Goal: Transaction & Acquisition: Book appointment/travel/reservation

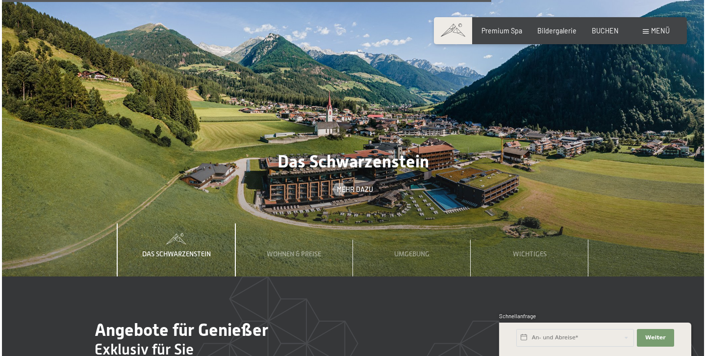
scroll to position [2756, 0]
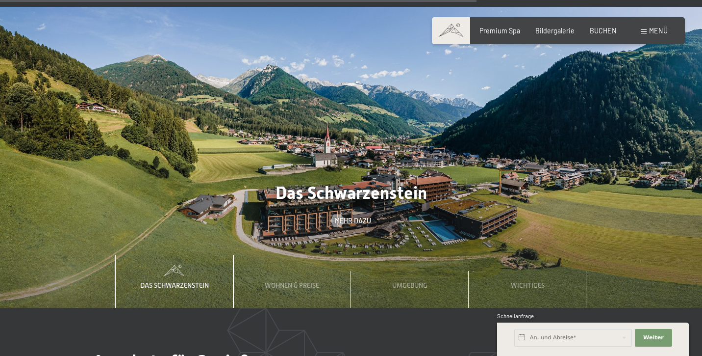
click at [646, 33] on span at bounding box center [644, 31] width 6 height 4
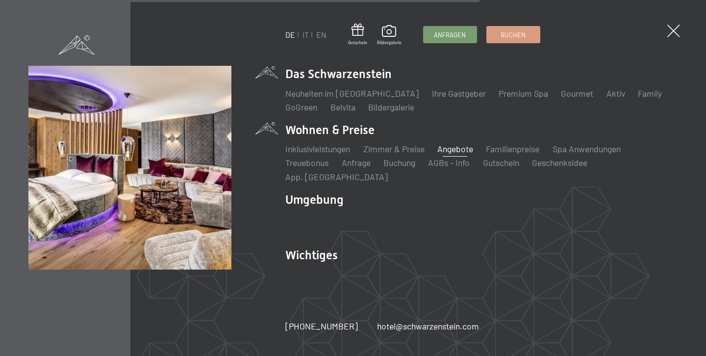
click at [473, 153] on link "Angebote" at bounding box center [455, 148] width 36 height 11
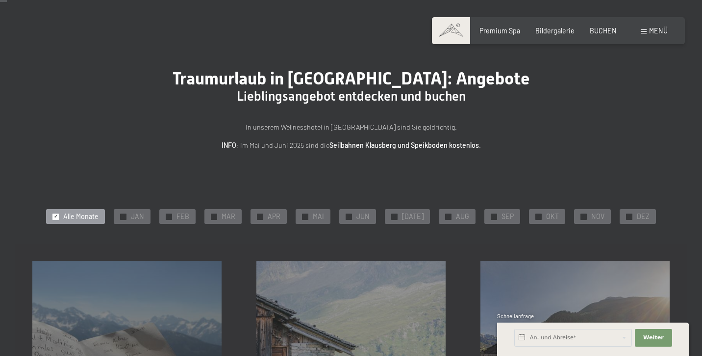
scroll to position [18, 0]
click at [579, 210] on div "✓ NOV" at bounding box center [592, 216] width 37 height 15
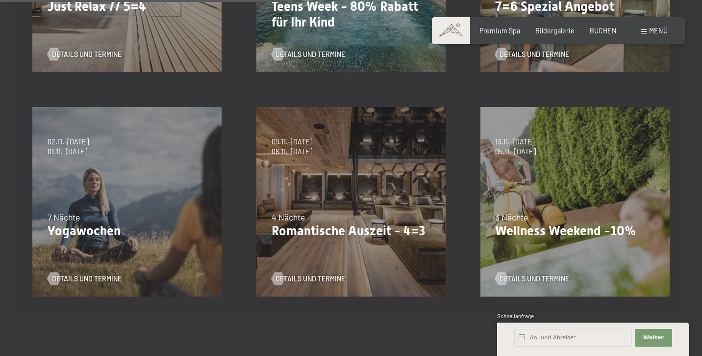
scroll to position [396, 0]
click at [542, 275] on span "Details und Termine" at bounding box center [544, 278] width 70 height 10
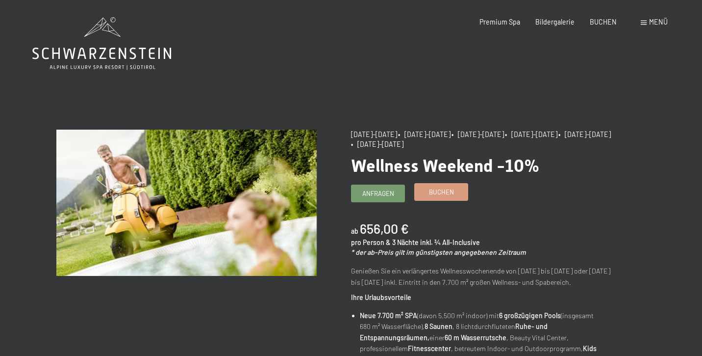
click at [441, 189] on span "Buchen" at bounding box center [441, 191] width 25 height 9
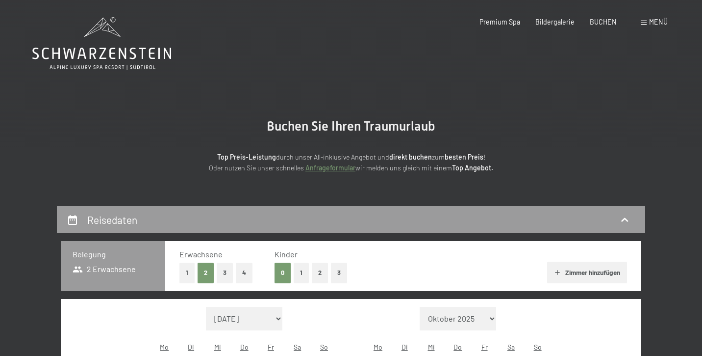
select select "2025-11-01"
select select "2025-12-01"
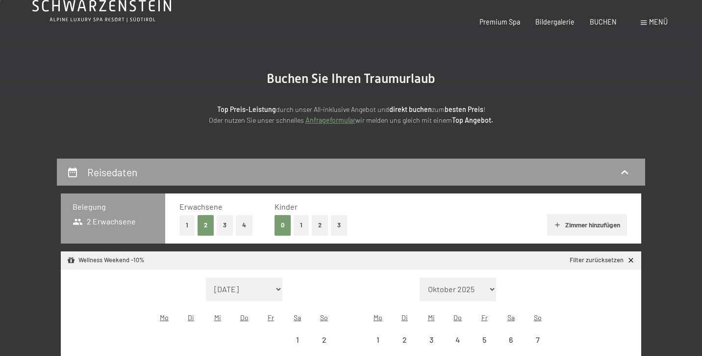
select select "2025-11-01"
select select "2025-12-01"
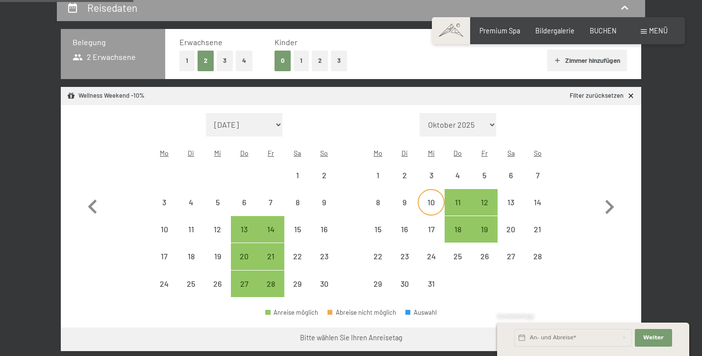
scroll to position [212, 0]
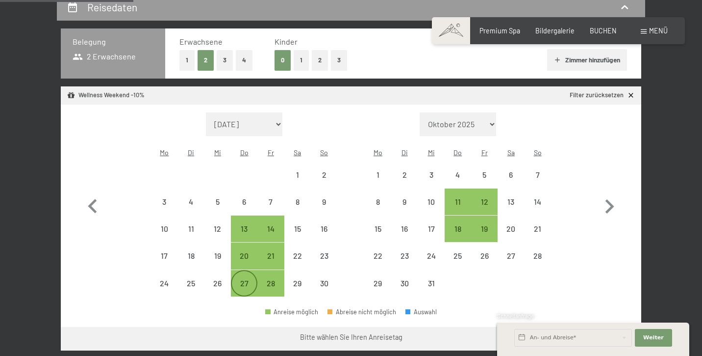
click at [238, 279] on div "27" at bounding box center [244, 291] width 25 height 25
select select "2025-11-01"
select select "2025-12-01"
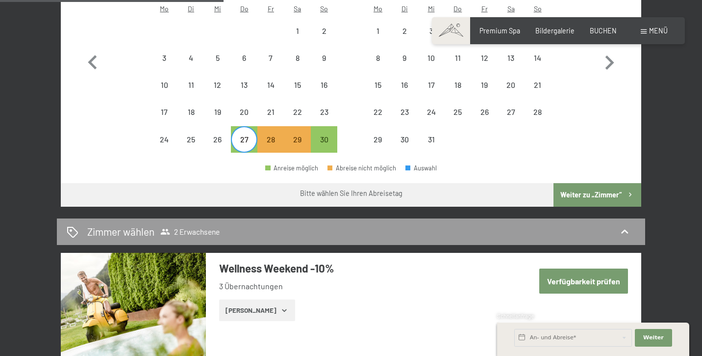
scroll to position [356, 0]
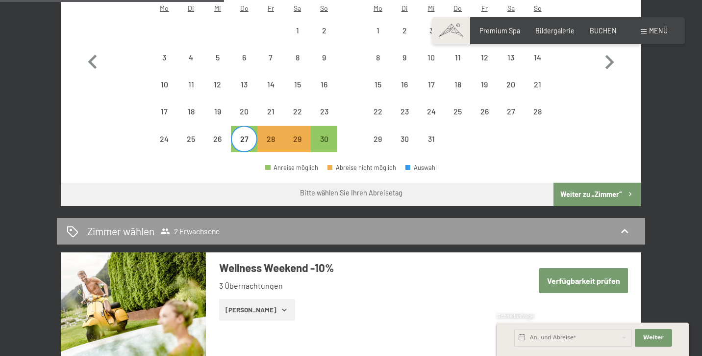
click at [592, 182] on button "Weiter zu „Zimmer“" at bounding box center [598, 194] width 88 height 24
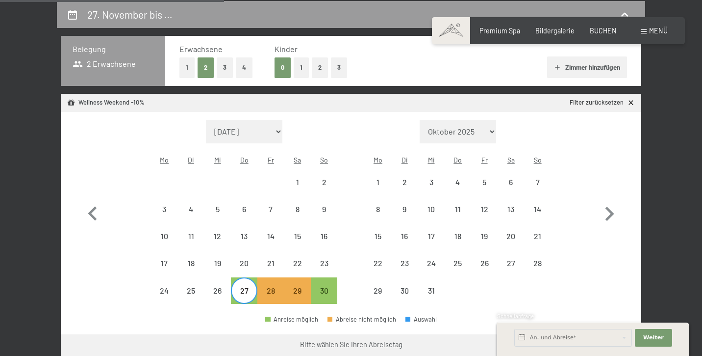
select select "2025-11-01"
select select "2025-12-01"
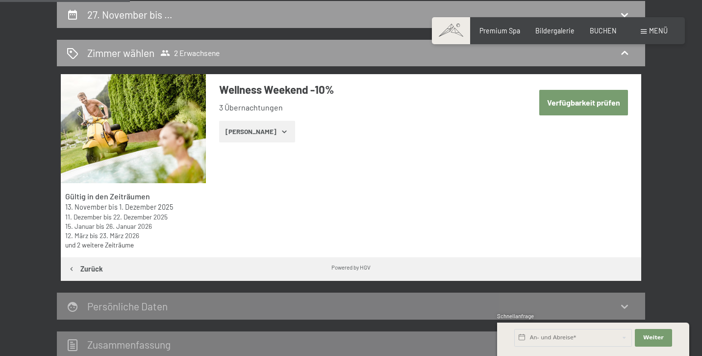
click at [574, 104] on button "Verfügbarkeit prüfen" at bounding box center [583, 102] width 89 height 25
select select "2025-11-01"
select select "2025-12-01"
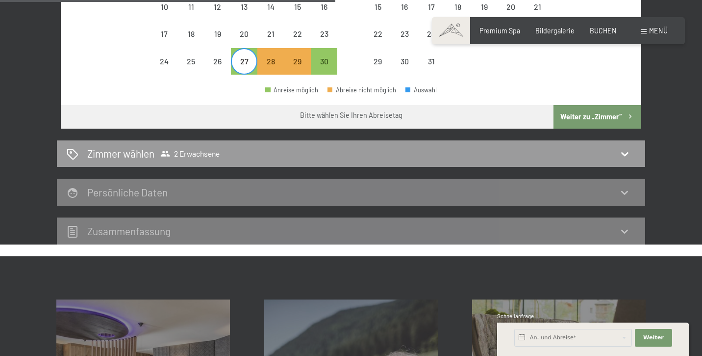
scroll to position [434, 0]
click at [559, 146] on div "Zimmer wählen 2 Erwachsene" at bounding box center [351, 153] width 569 height 14
select select "2025-11-01"
select select "2025-12-01"
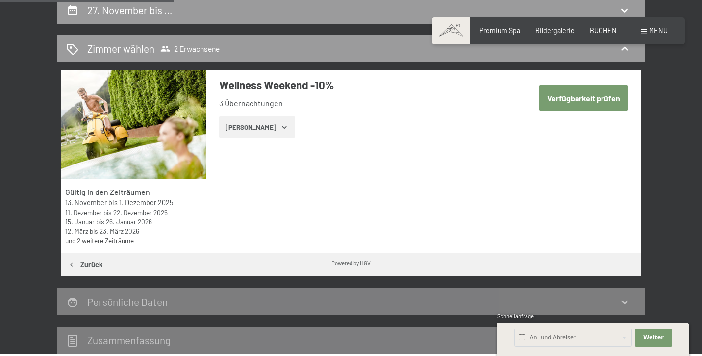
scroll to position [209, 0]
click at [259, 122] on button "Zeige Zimmer" at bounding box center [257, 127] width 76 height 22
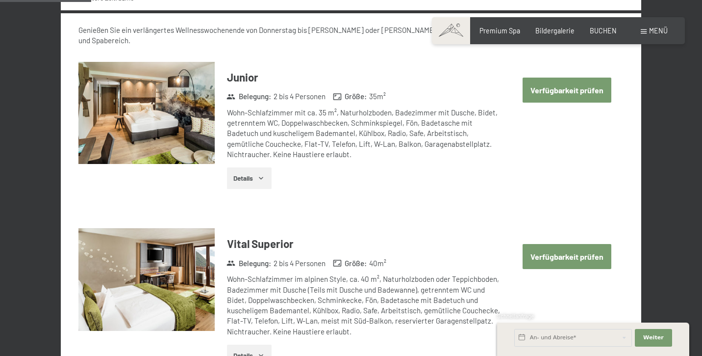
scroll to position [457, 0]
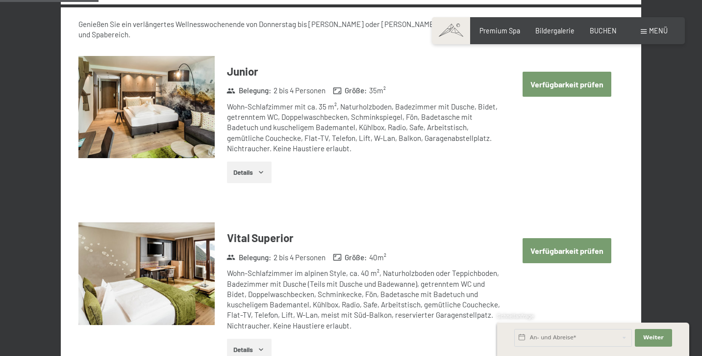
click at [587, 75] on button "Verfügbarkeit prüfen" at bounding box center [567, 84] width 89 height 25
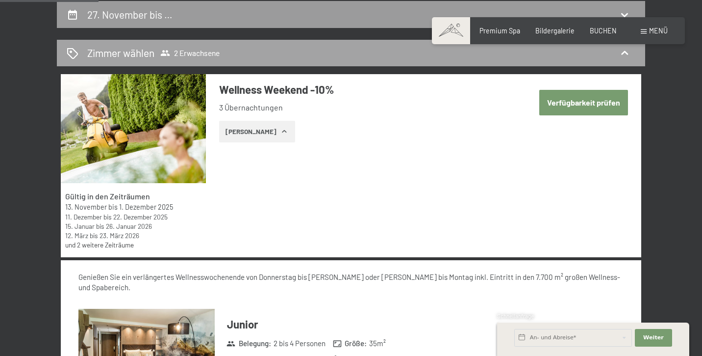
select select "2025-11-01"
select select "2025-12-01"
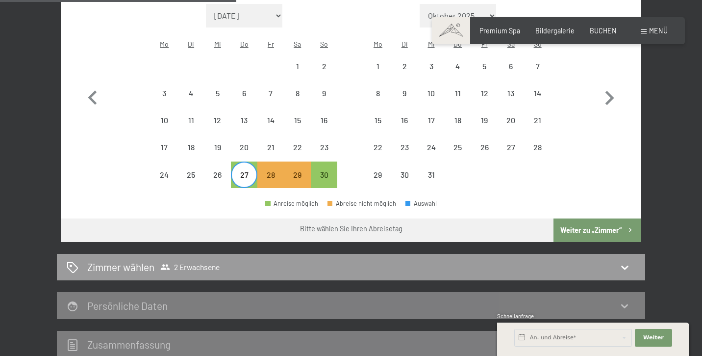
scroll to position [322, 0]
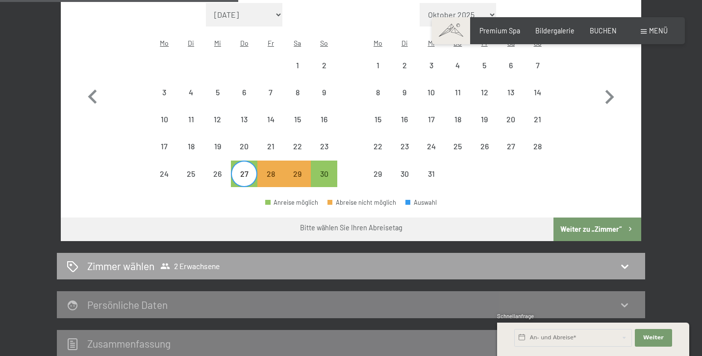
click at [222, 258] on div "Zimmer wählen 2 Erwachsene" at bounding box center [351, 265] width 569 height 14
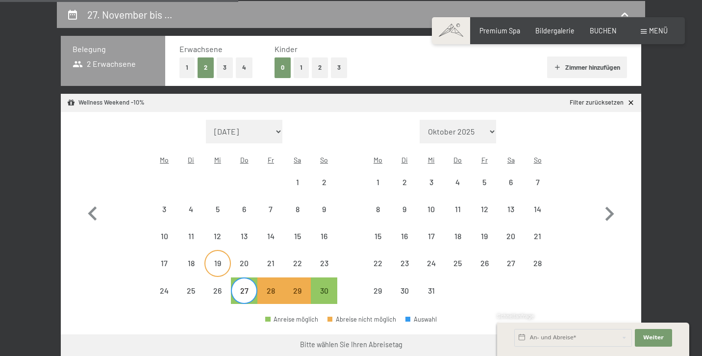
select select "2025-11-01"
select select "2025-12-01"
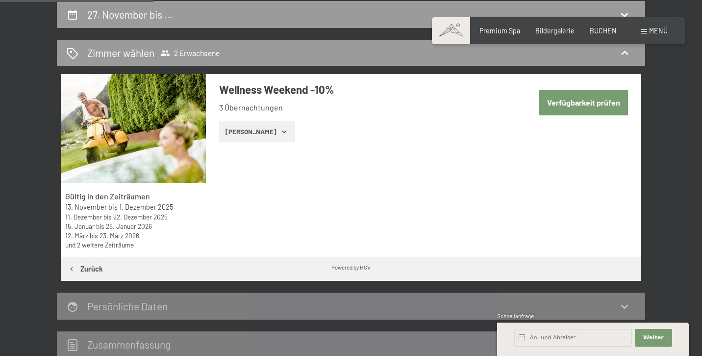
click at [598, 99] on button "Verfügbarkeit prüfen" at bounding box center [583, 102] width 89 height 25
select select "2025-11-01"
select select "2025-12-01"
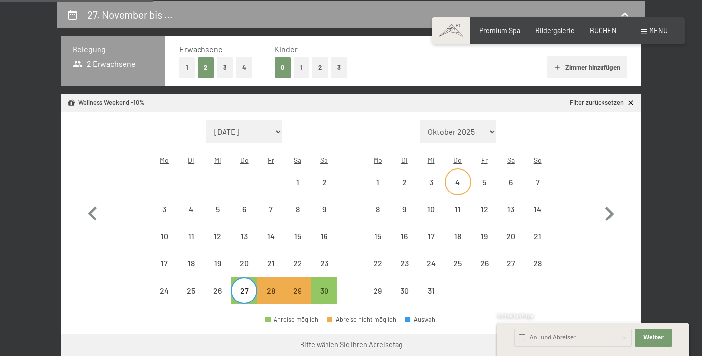
click at [450, 178] on div "4" at bounding box center [458, 190] width 25 height 25
select select "2025-11-01"
select select "2025-12-01"
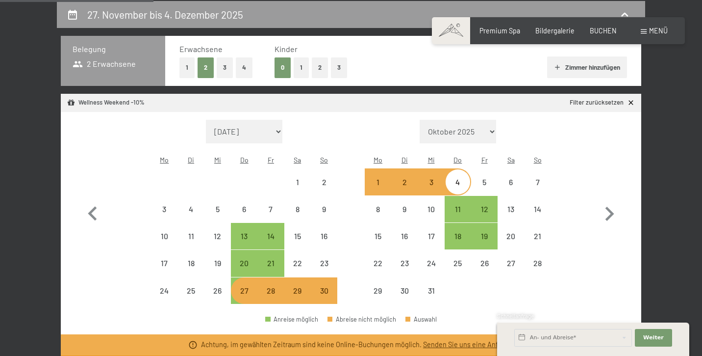
select select "2025-11-01"
select select "2025-12-01"
click at [459, 205] on div "11" at bounding box center [458, 217] width 25 height 25
select select "2025-11-01"
select select "2025-12-01"
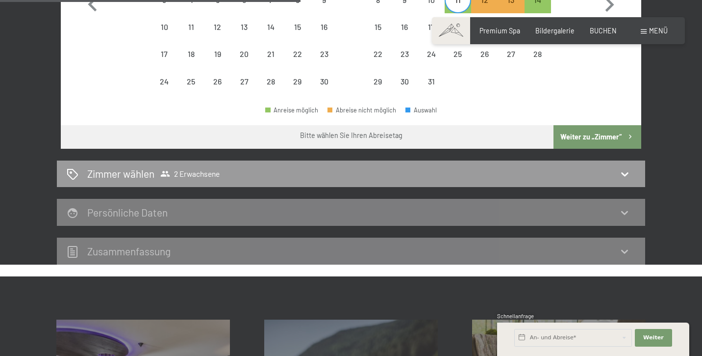
scroll to position [427, 0]
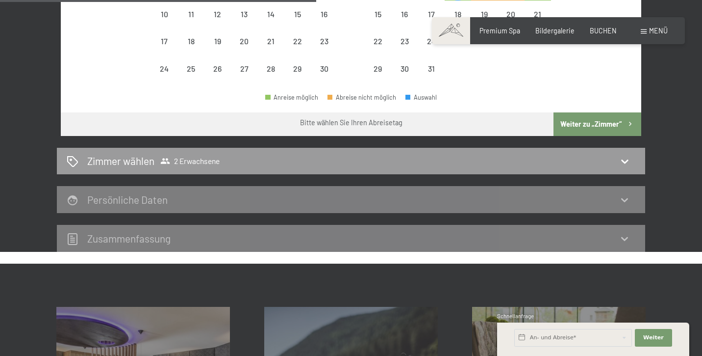
click at [592, 112] on button "Weiter zu „Zimmer“" at bounding box center [598, 124] width 88 height 24
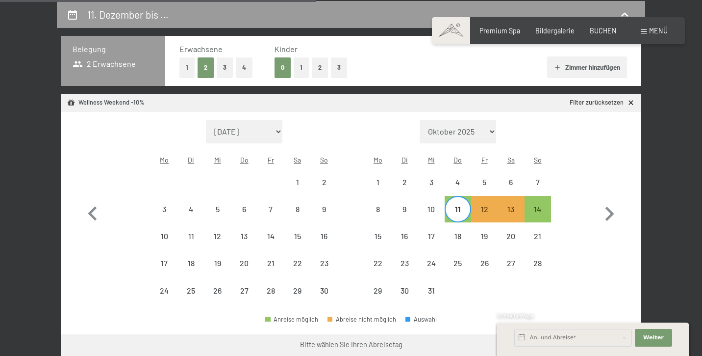
select select "2025-11-01"
select select "2025-12-01"
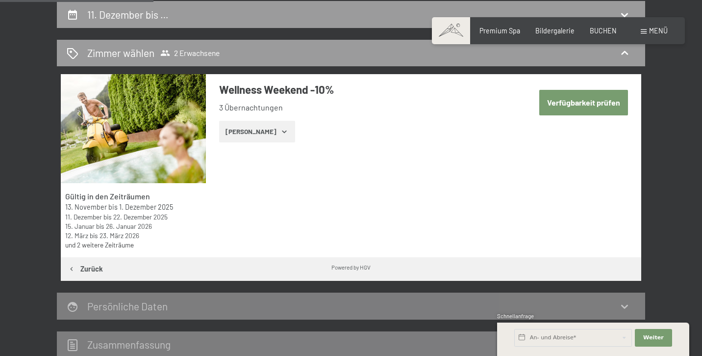
click at [597, 100] on button "Verfügbarkeit prüfen" at bounding box center [583, 102] width 89 height 25
select select "2025-11-01"
select select "2025-12-01"
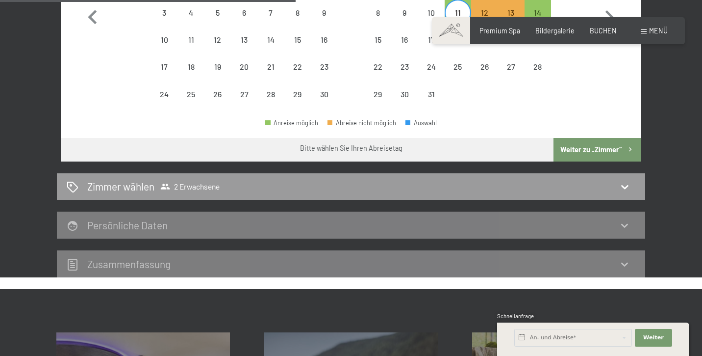
scroll to position [404, 0]
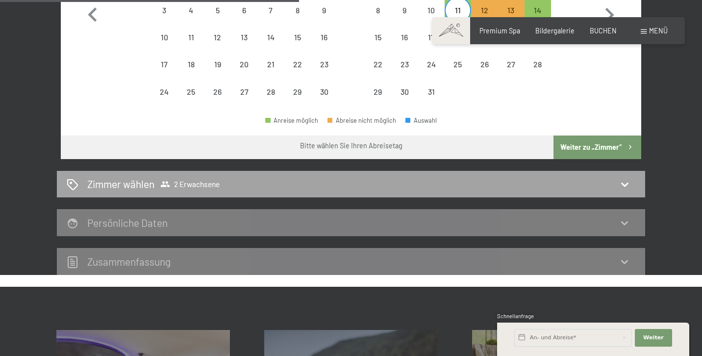
click at [380, 177] on div "Zimmer wählen 2 Erwachsene" at bounding box center [351, 184] width 569 height 14
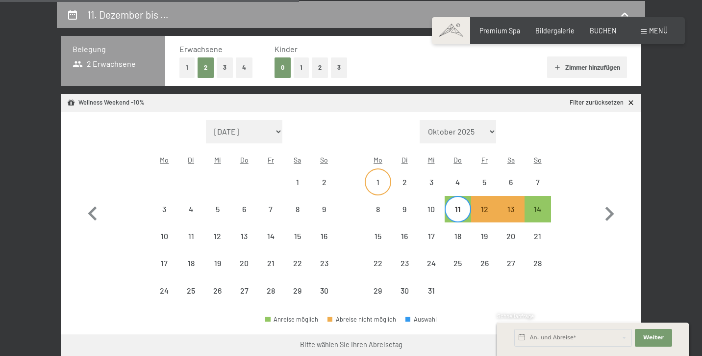
select select "2025-11-01"
select select "2025-12-01"
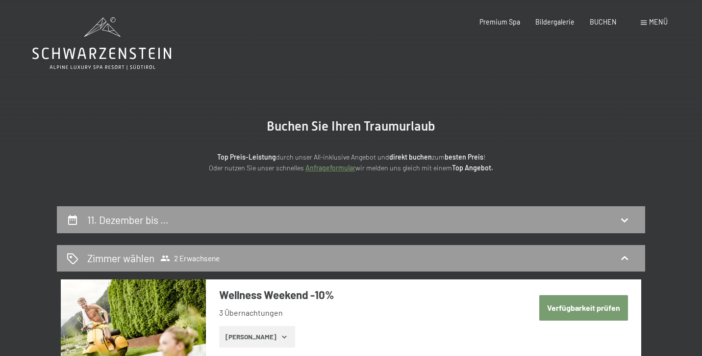
scroll to position [0, 0]
